Goal: Information Seeking & Learning: Find specific fact

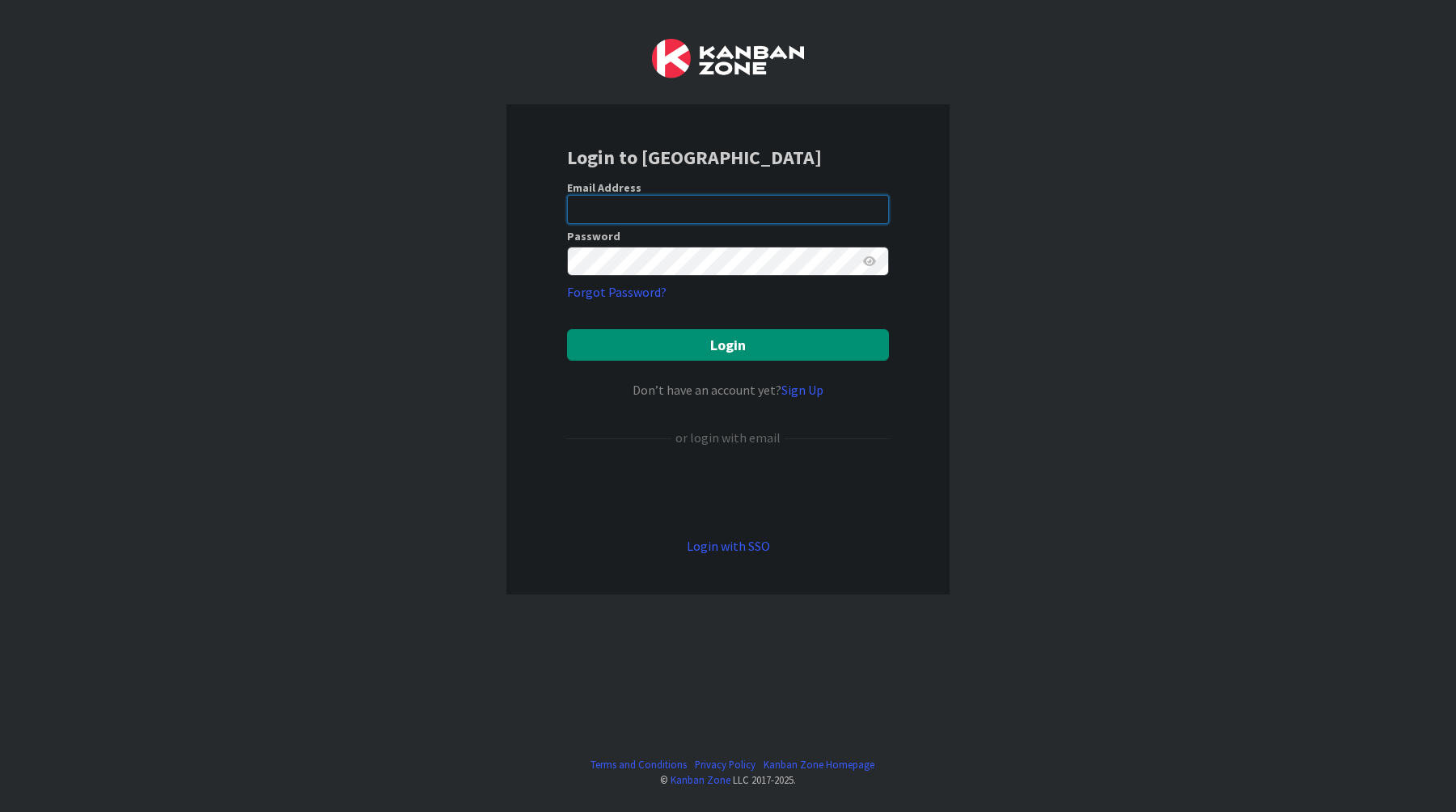
click at [878, 206] on input "email" at bounding box center [728, 209] width 322 height 29
paste input "[EMAIL_ADDRESS][DOMAIN_NAME]"
type input "[EMAIL_ADDRESS][DOMAIN_NAME]"
click at [1011, 251] on div "Login to [GEOGRAPHIC_DATA] Email Address [EMAIL_ADDRESS][DOMAIN_NAME] Password …" at bounding box center [728, 406] width 1456 height 812
click at [935, 292] on div "Login to [GEOGRAPHIC_DATA] Email Address [EMAIL_ADDRESS][DOMAIN_NAME] Password …" at bounding box center [728, 349] width 443 height 490
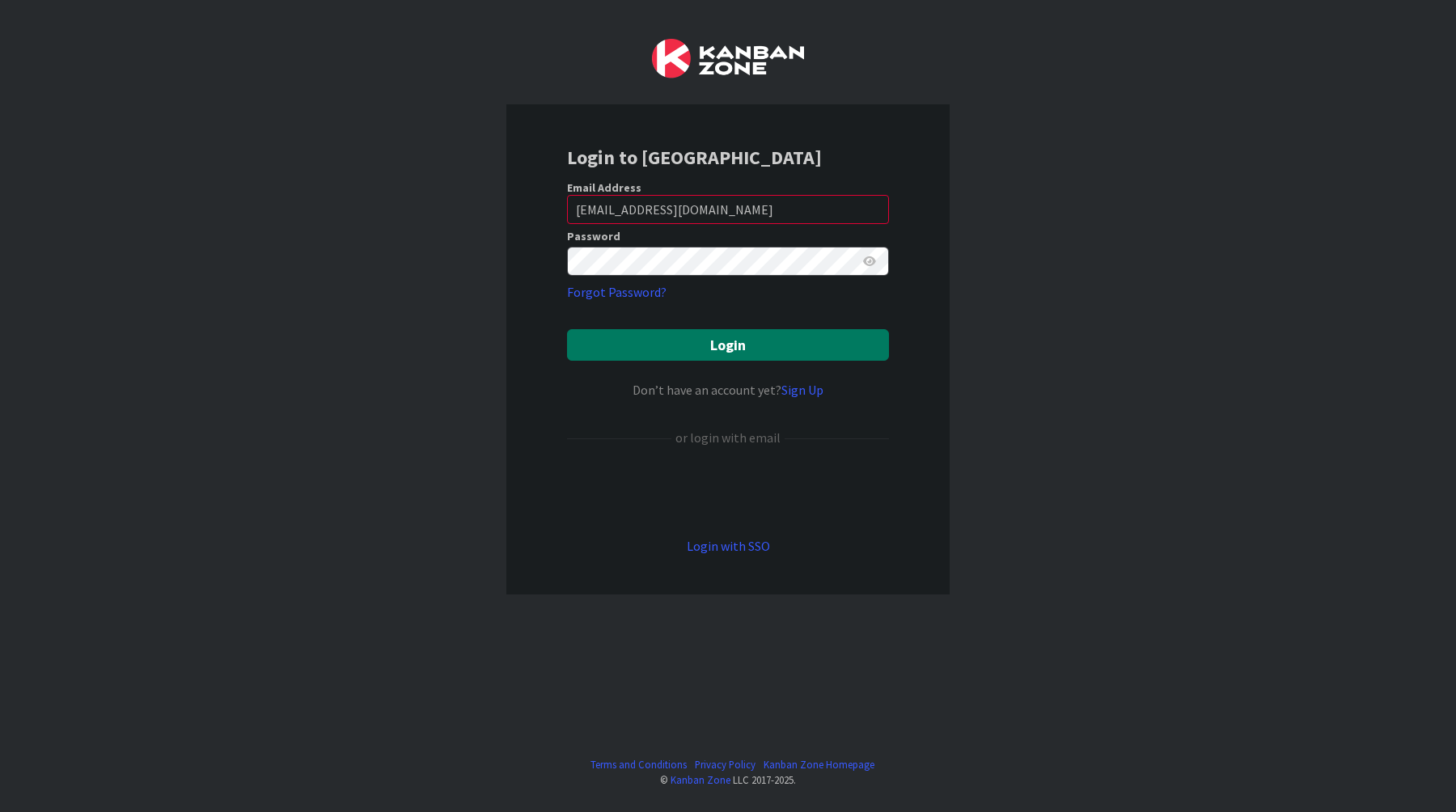
click at [829, 345] on button "Login" at bounding box center [728, 345] width 322 height 32
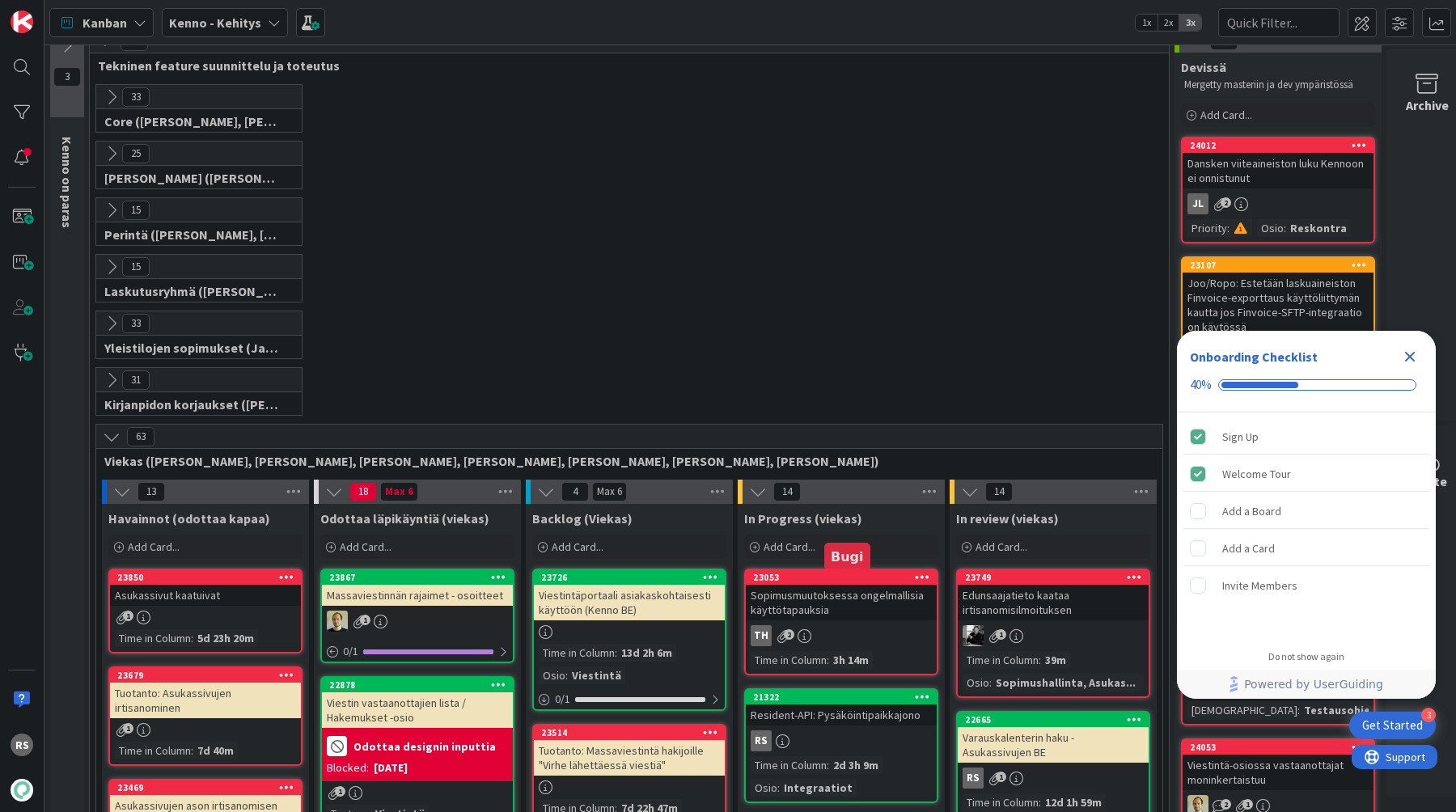
scroll to position [28, 0]
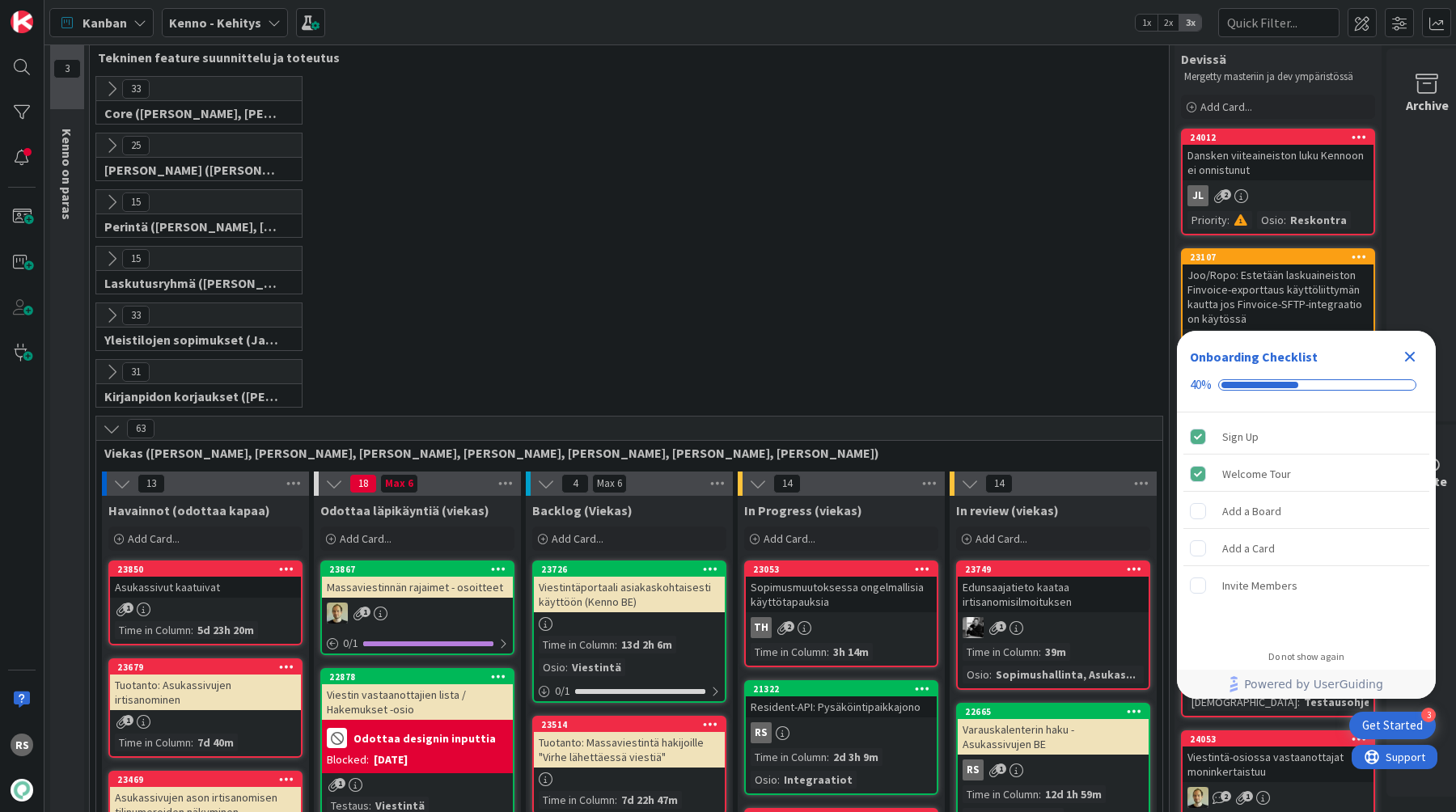
click at [831, 720] on div "21322 Resident-API: Pysäköintipaikkajono RS Time in [GEOGRAPHIC_DATA] : 2d 3h 9…" at bounding box center [842, 737] width 194 height 114
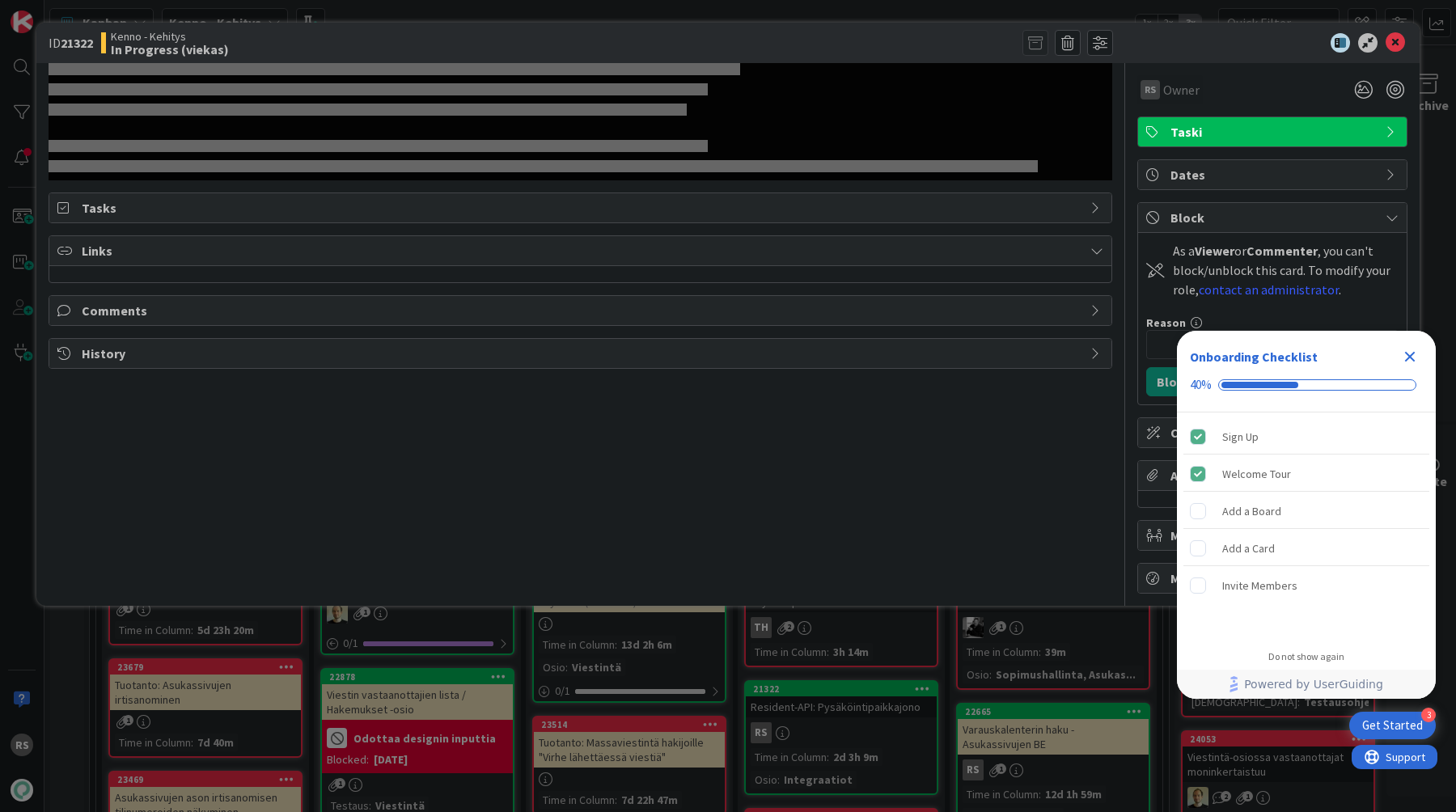
select select "javascript"
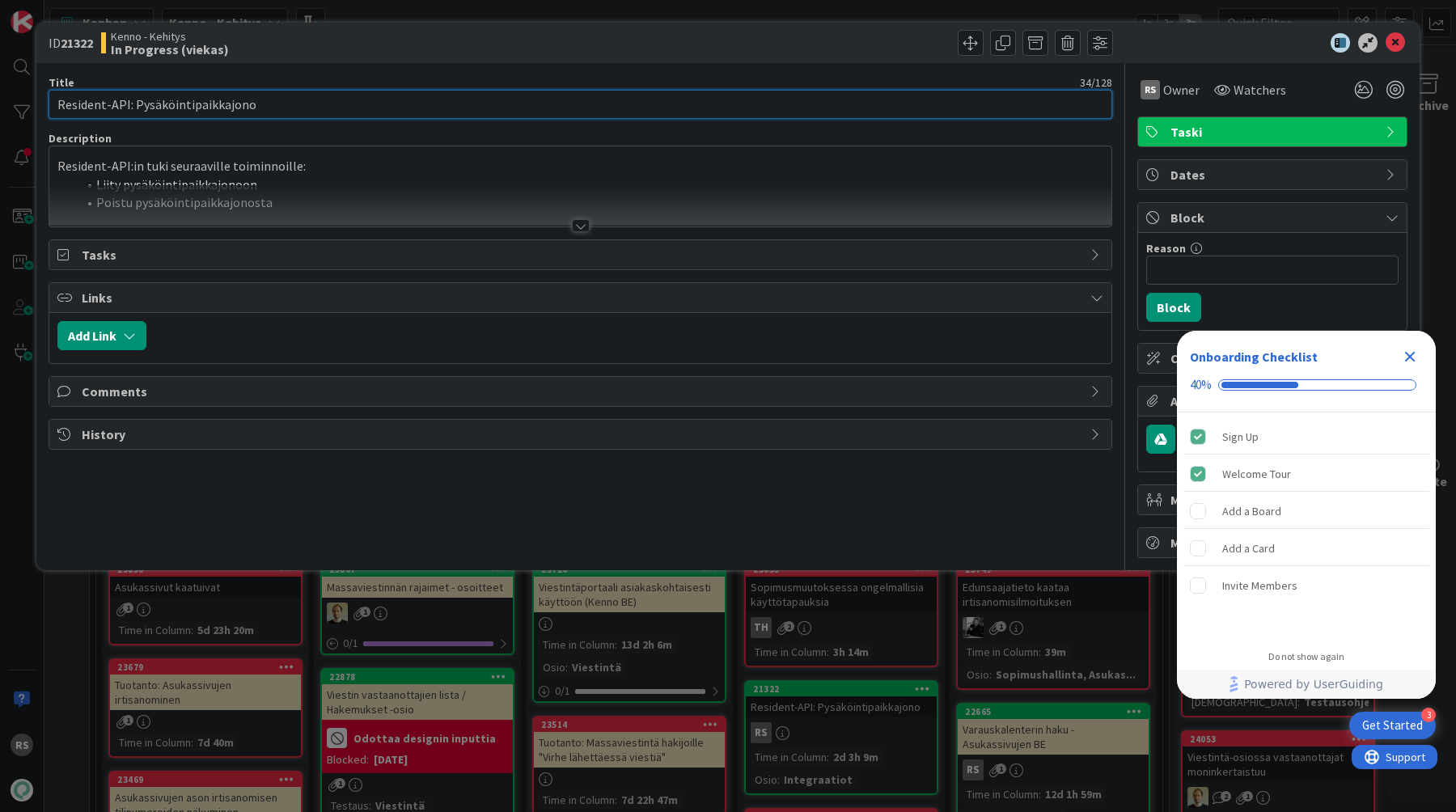
click at [657, 114] on input "Resident-API: Pysäköintipaikkajono" at bounding box center [580, 104] width 1064 height 29
click at [588, 221] on div at bounding box center [580, 225] width 18 height 13
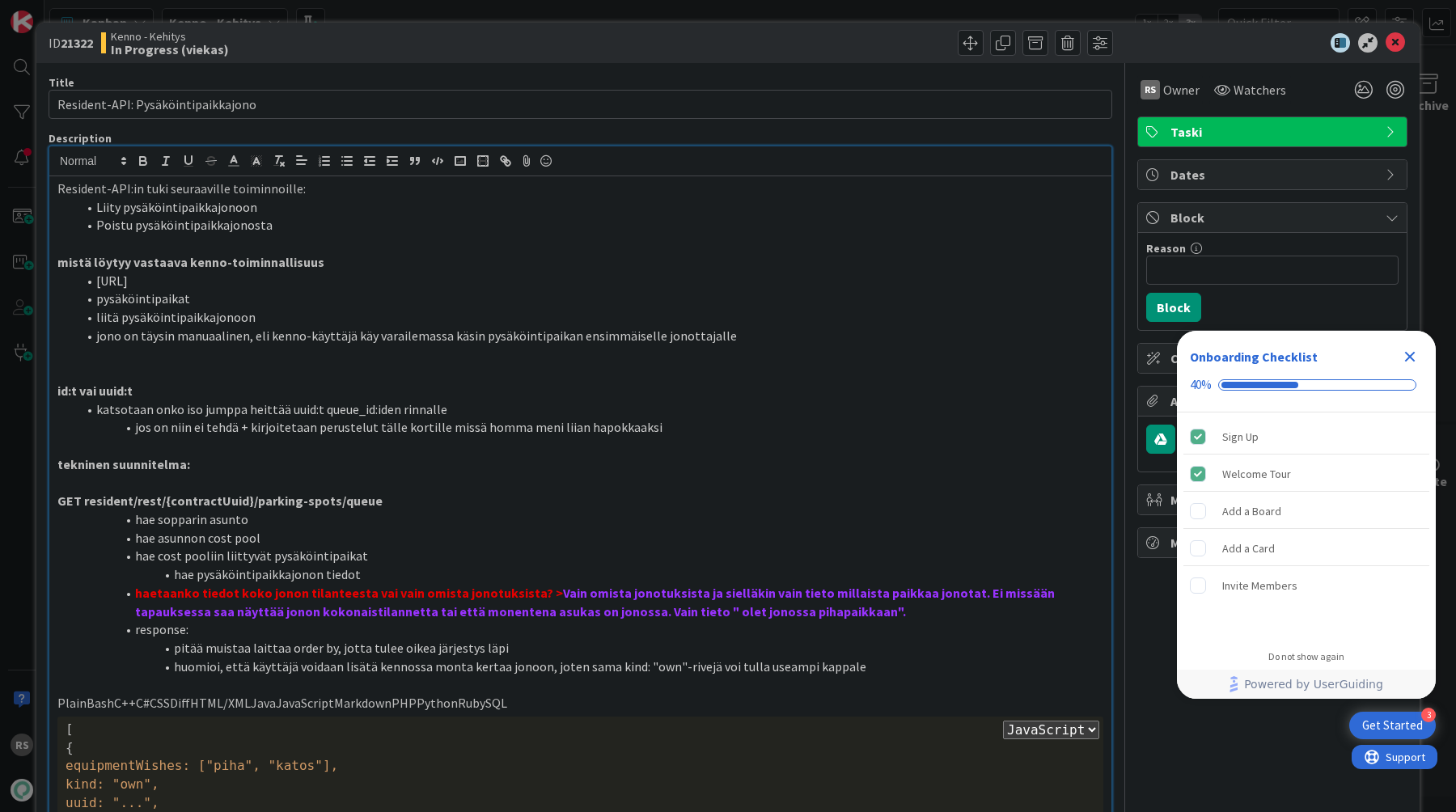
click at [584, 254] on p "mistä löytyy vastaava kenno-toiminnallisuus" at bounding box center [581, 262] width 1046 height 18
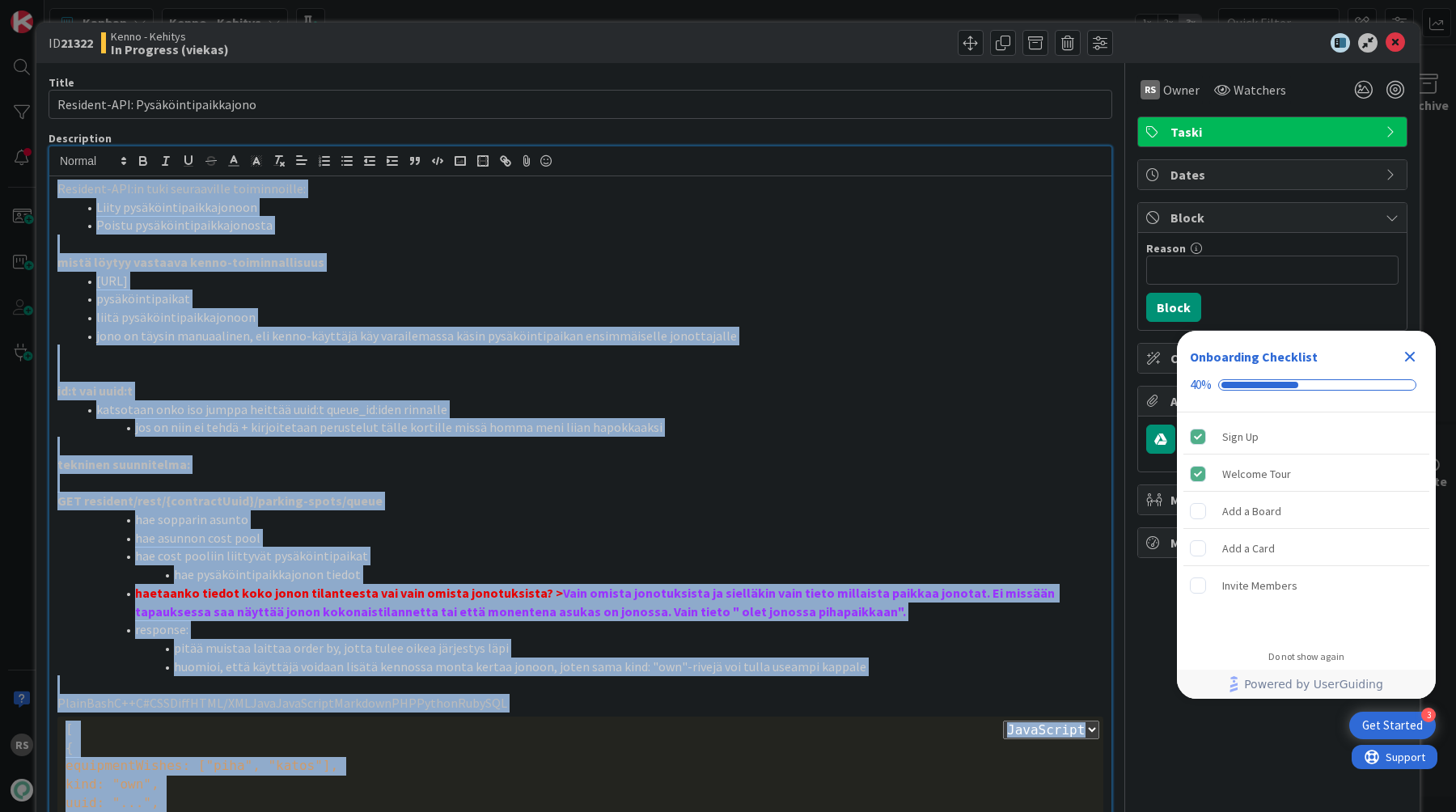
copy div "Loremips-DOL:si amet consectetur adipiscingel: Seddo eiusmodtemporincididun Utl…"
